Goal: Task Accomplishment & Management: Complete application form

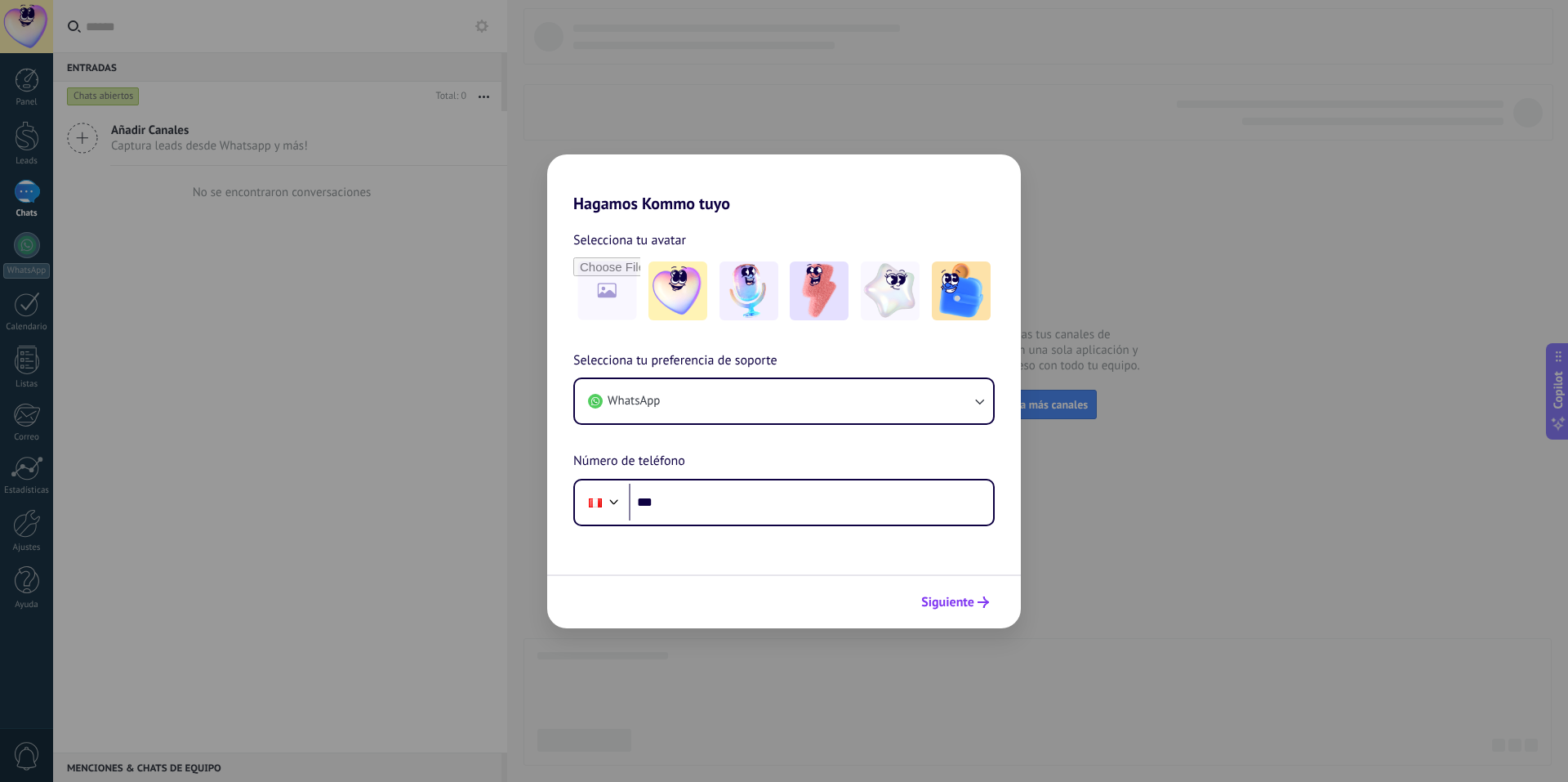
click at [956, 596] on span "Siguiente" at bounding box center [947, 602] width 53 height 12
click at [956, 601] on span "Siguiente" at bounding box center [947, 602] width 53 height 12
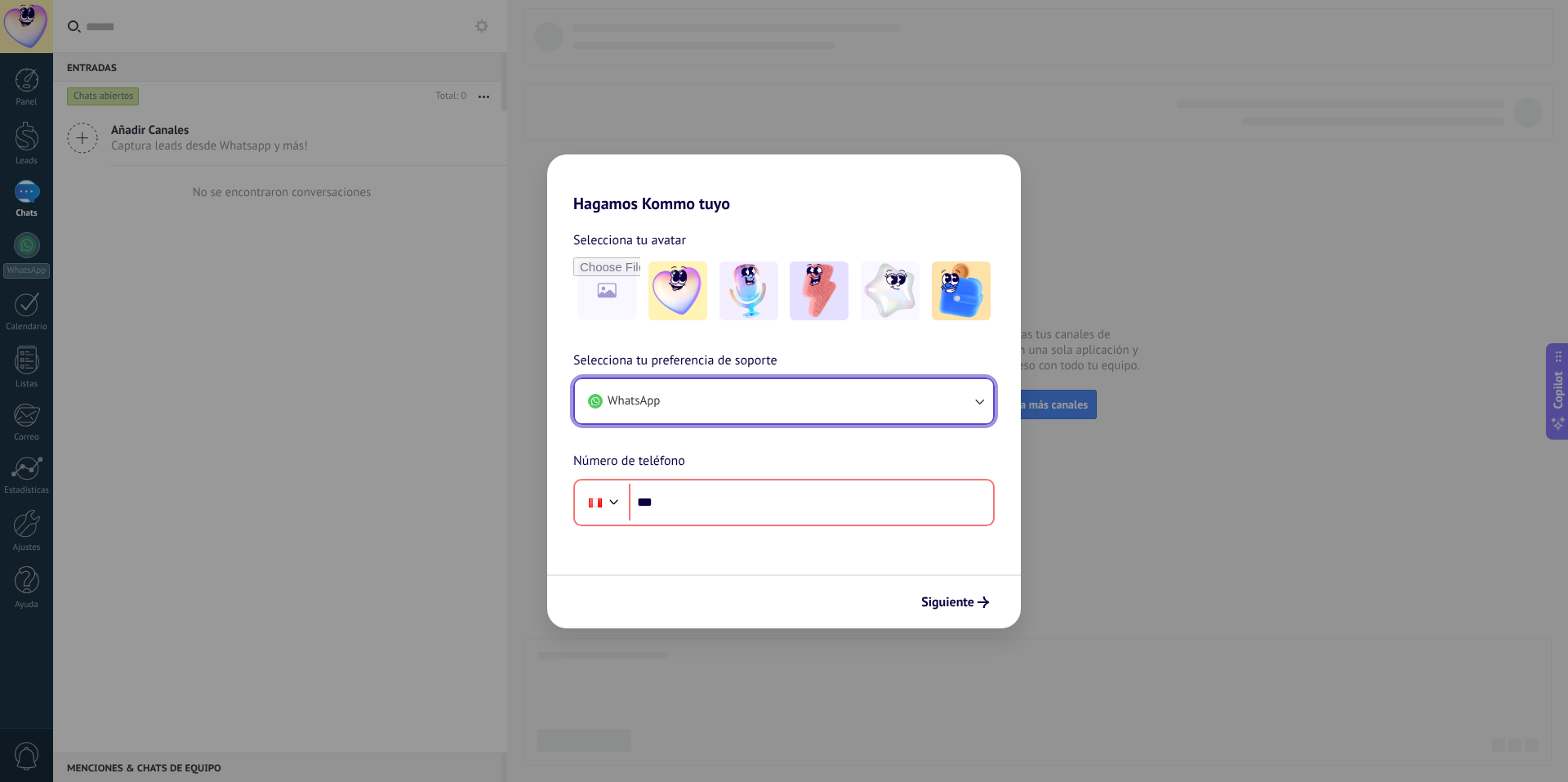
click at [739, 382] on button "WhatsApp" at bounding box center [784, 401] width 418 height 44
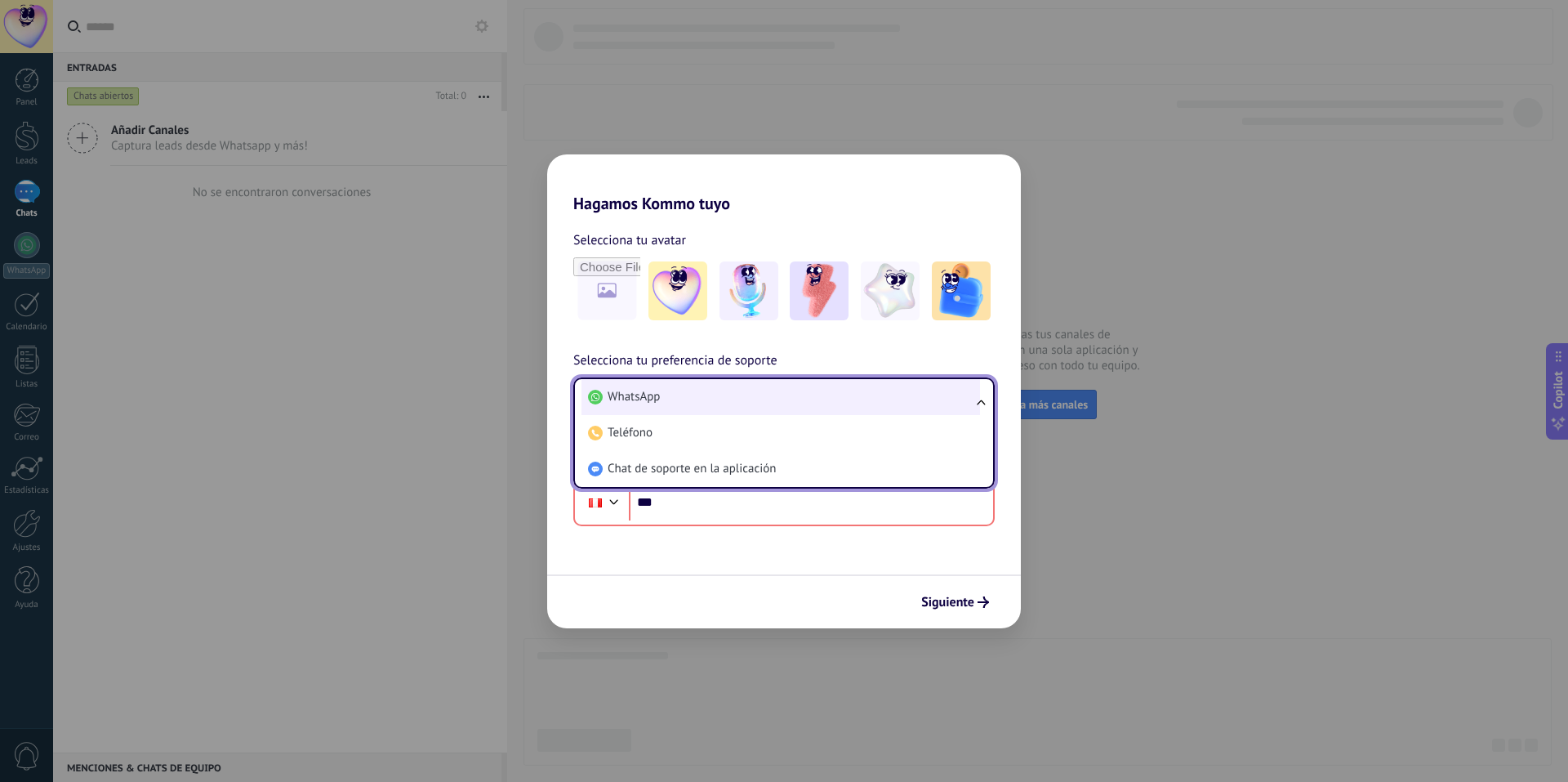
click at [660, 391] on span "WhatsApp" at bounding box center [634, 396] width 52 height 16
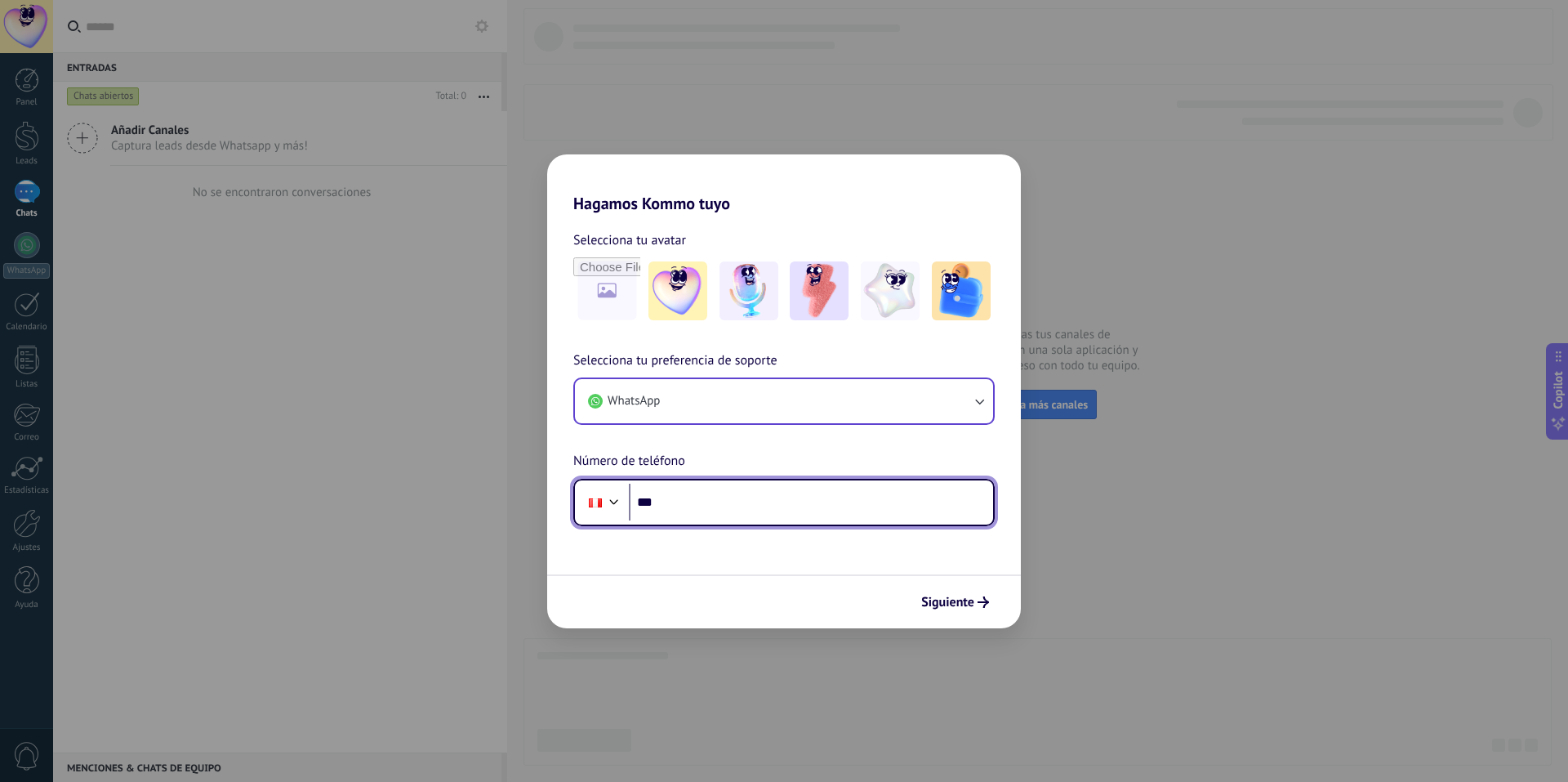
click at [779, 507] on input "***" at bounding box center [811, 502] width 364 height 38
type input "**********"
click at [940, 591] on button "Siguiente" at bounding box center [956, 601] width 83 height 28
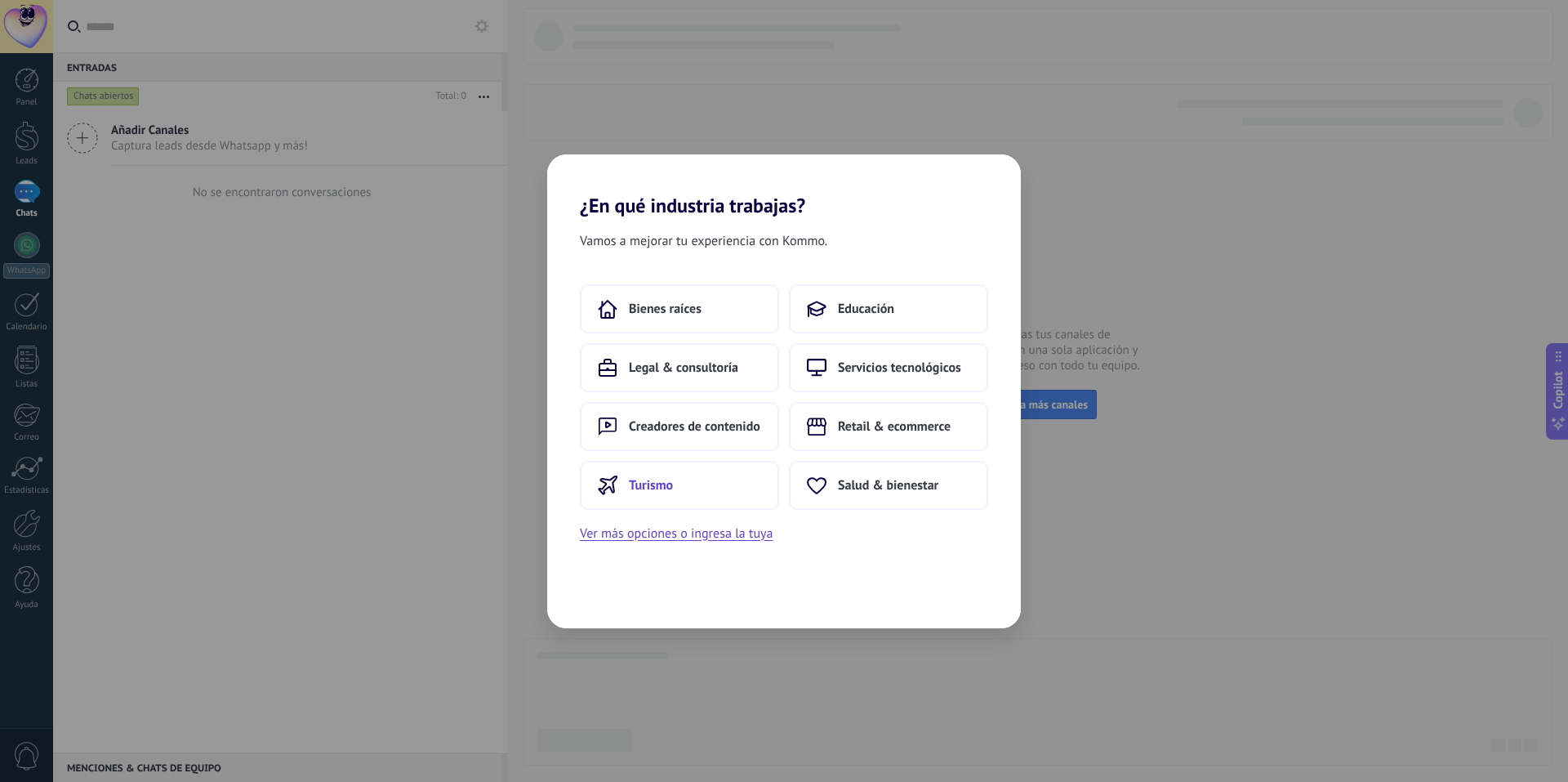
click at [639, 477] on span "Turismo" at bounding box center [651, 485] width 44 height 16
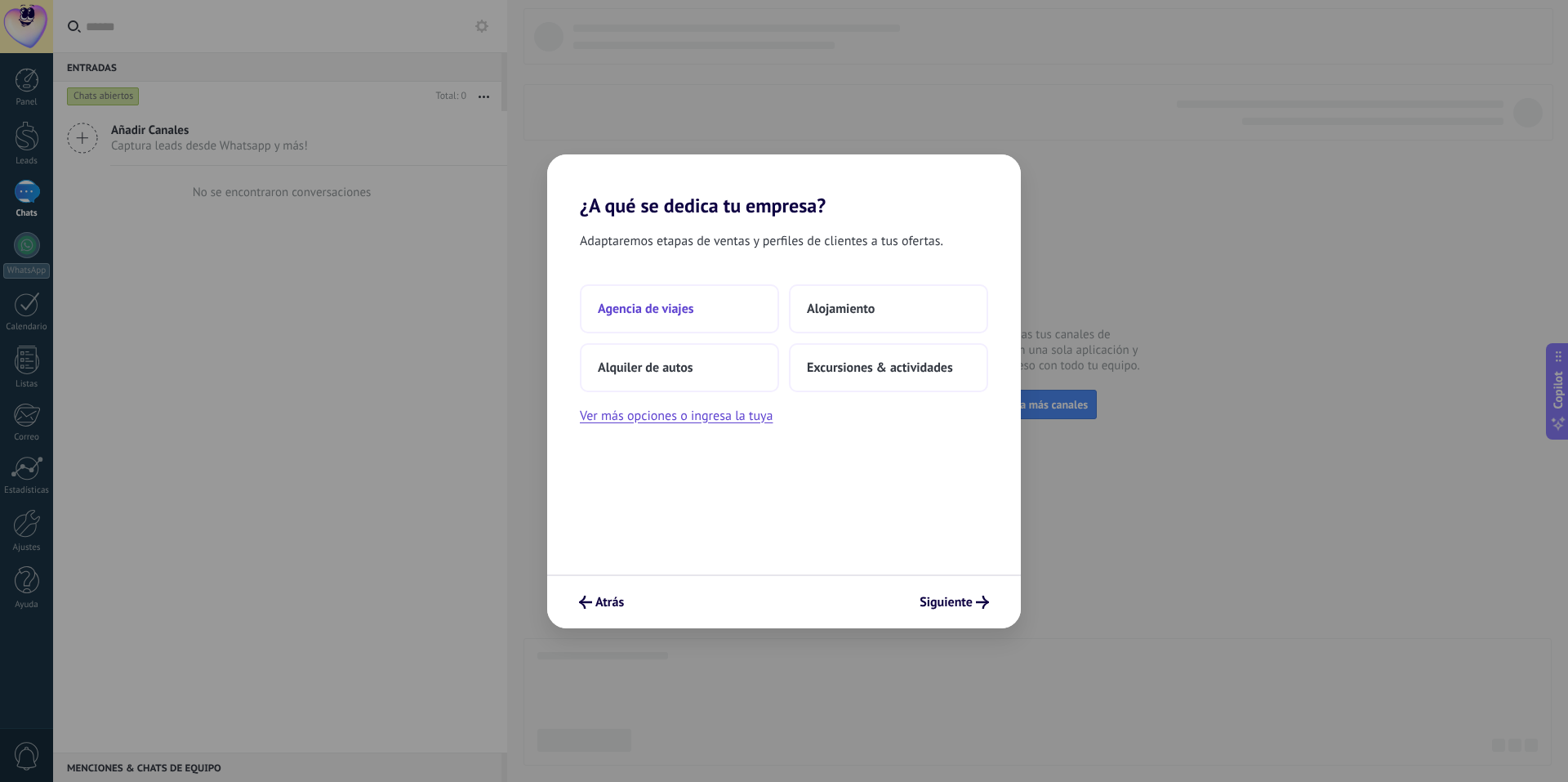
click at [676, 310] on span "Agencia de viajes" at bounding box center [646, 308] width 96 height 16
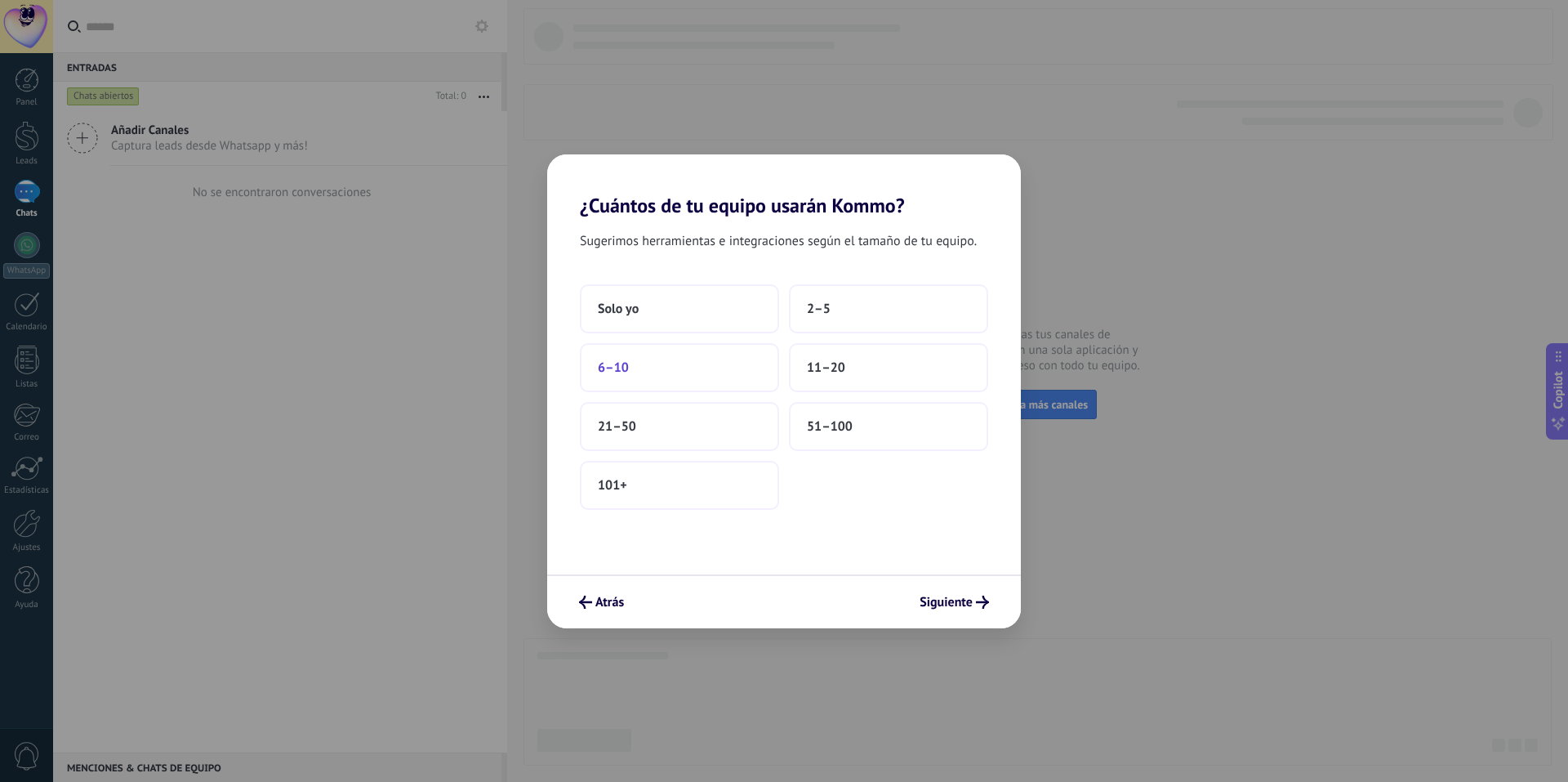
click at [623, 370] on span "6–10" at bounding box center [613, 367] width 31 height 16
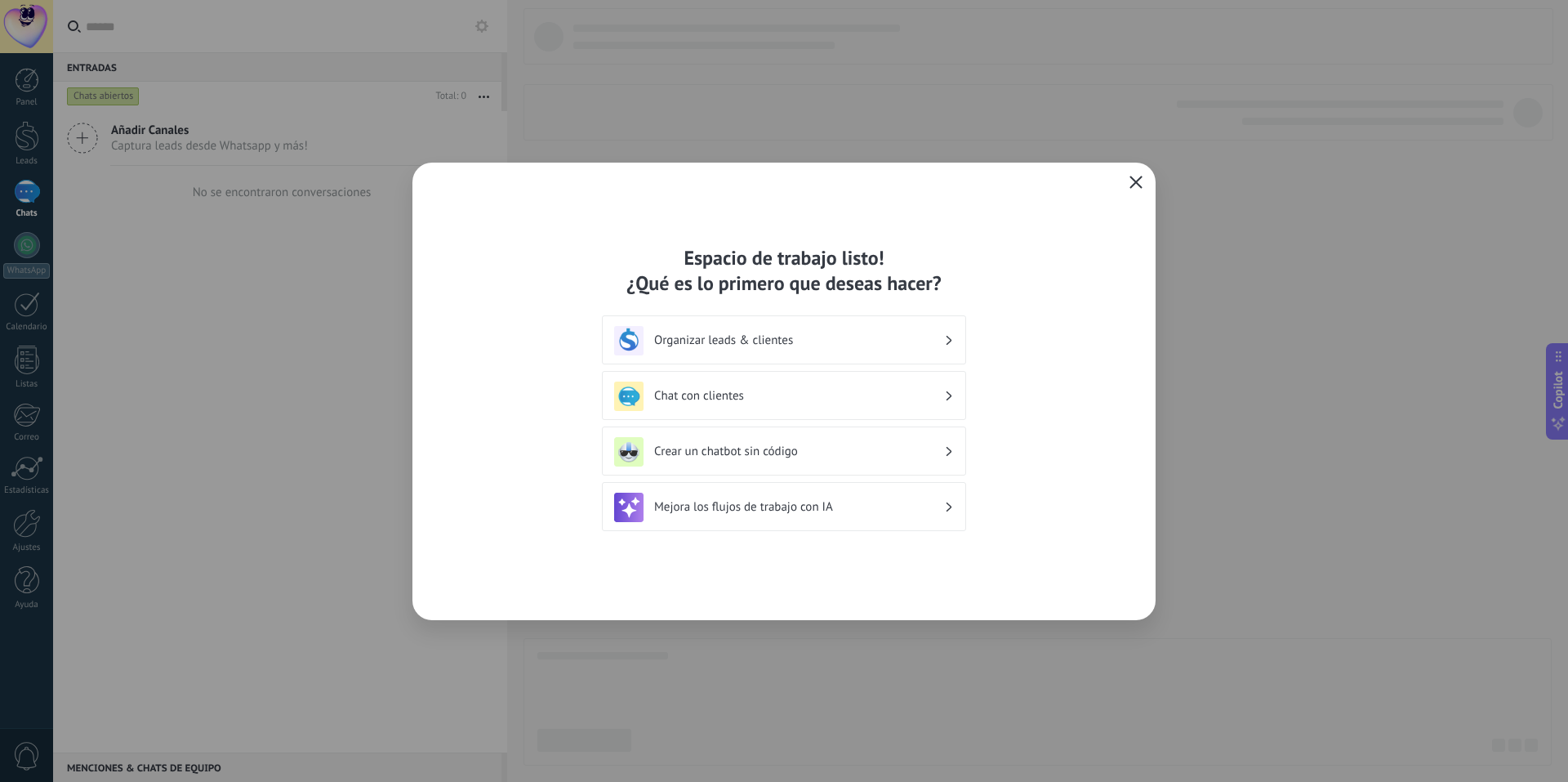
click at [1140, 179] on icon "button" at bounding box center [1135, 181] width 13 height 13
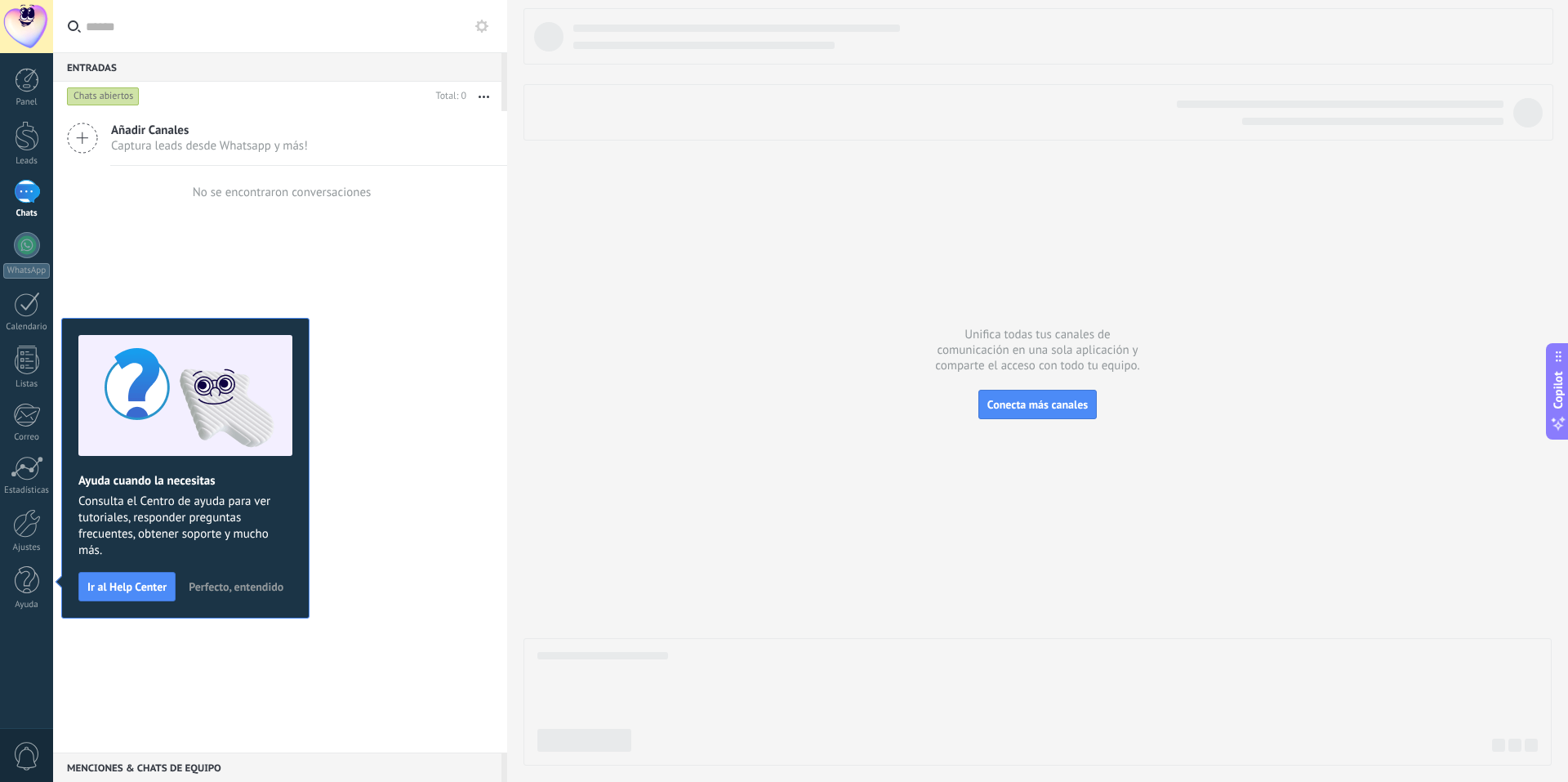
click at [19, 20] on div at bounding box center [26, 26] width 53 height 53
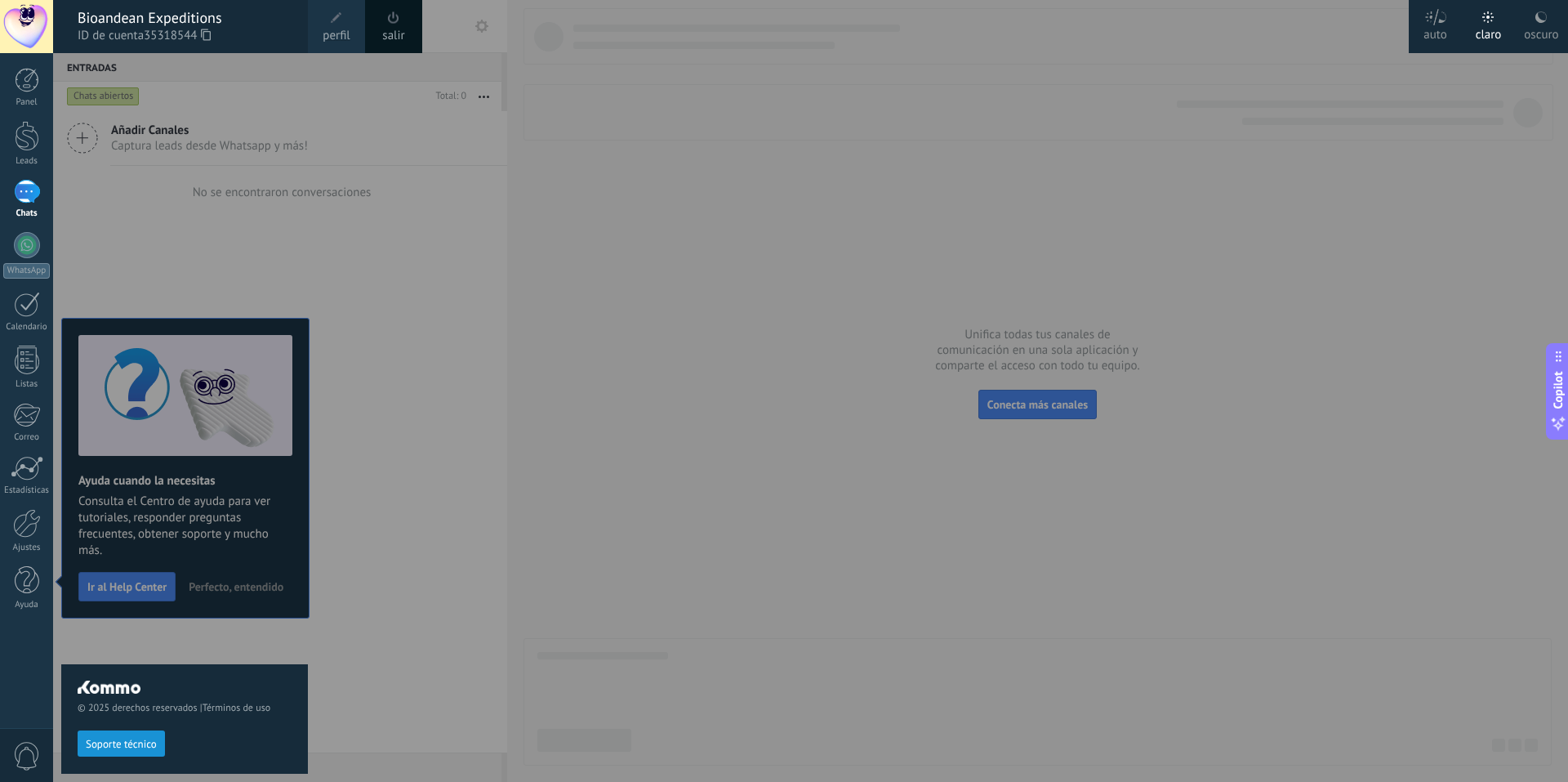
click at [220, 35] on span "ID de cuenta 35318544" at bounding box center [185, 35] width 214 height 18
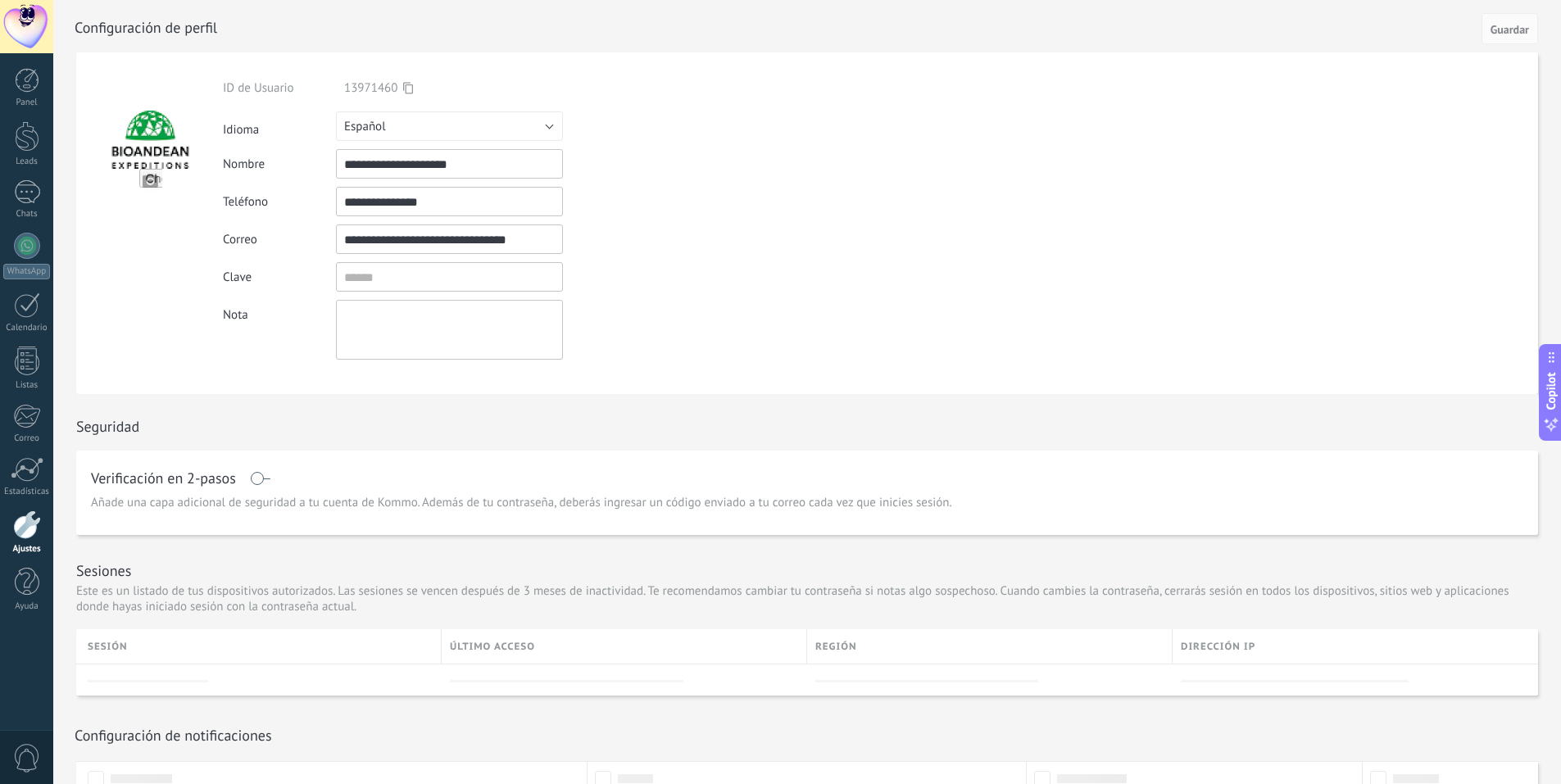
click at [14, 30] on div at bounding box center [26, 26] width 53 height 53
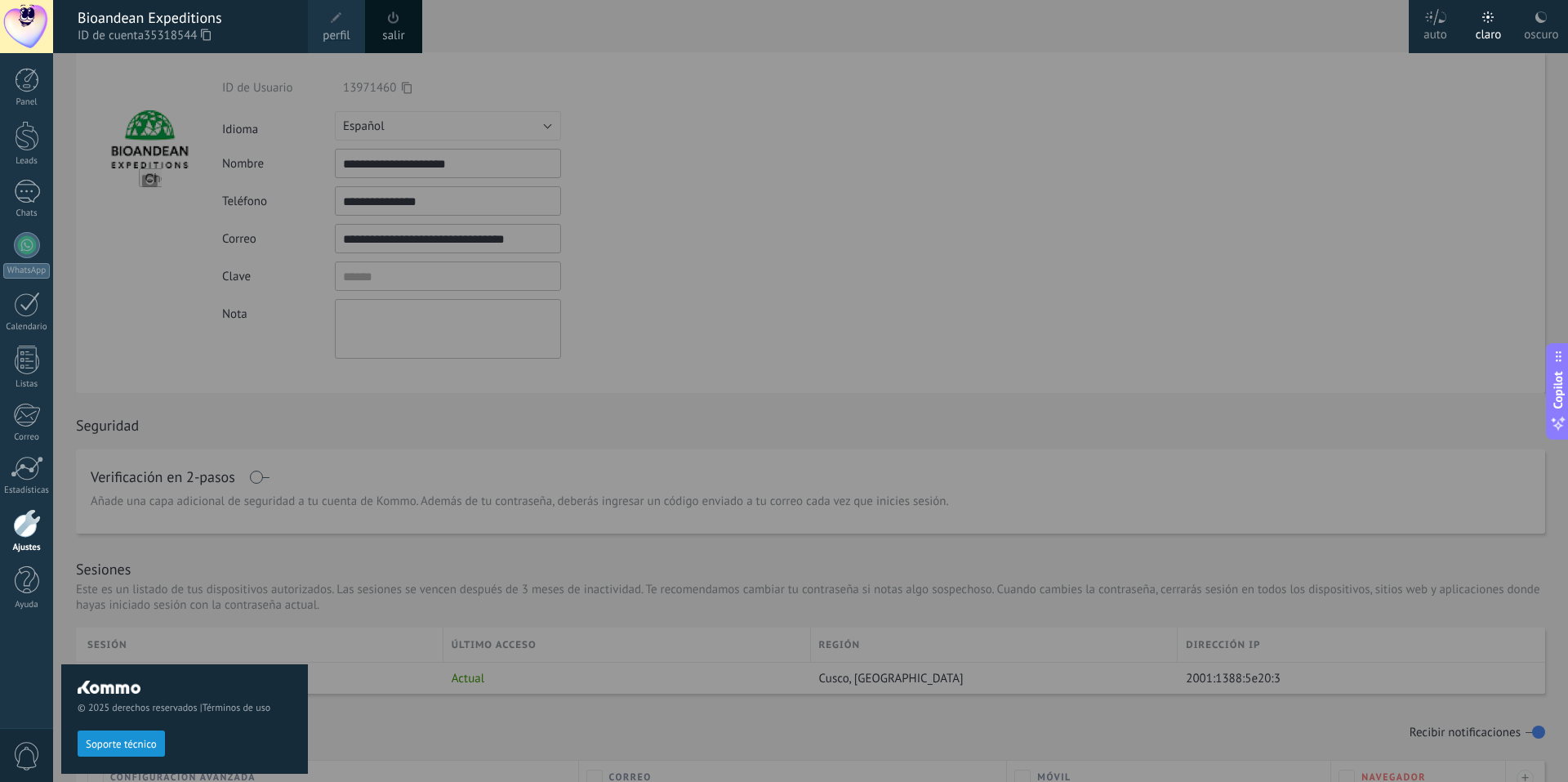
click at [207, 32] on icon at bounding box center [206, 35] width 10 height 13
